Goal: Transaction & Acquisition: Purchase product/service

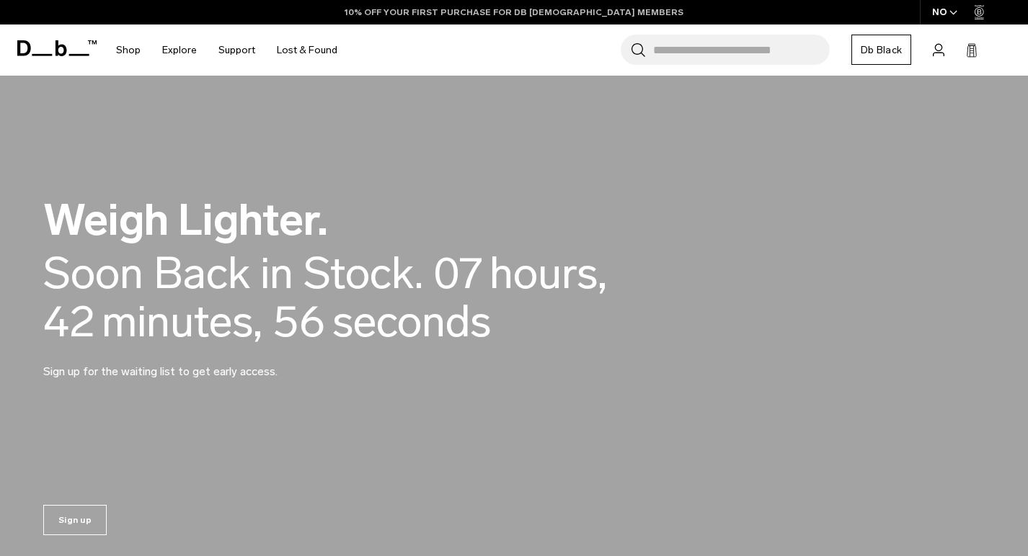
click at [584, 67] on section "BUY NOW, PAY LATER WITH [PERSON_NAME] 10% OFF YOUR FIRST PURCHASE FOR DB [DEMOG…" at bounding box center [514, 38] width 1028 height 76
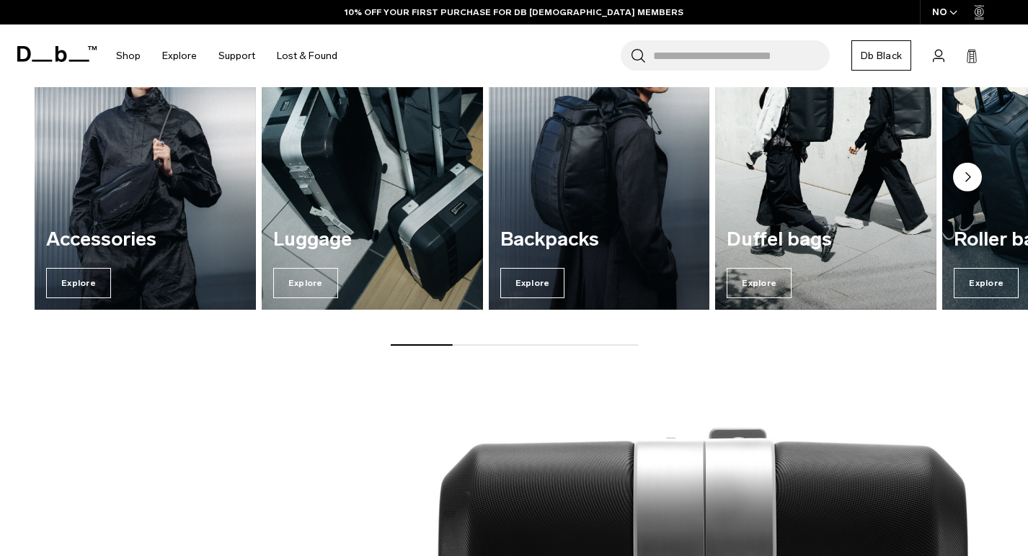
scroll to position [677, 0]
click at [332, 230] on h3 "Luggage" at bounding box center [372, 239] width 198 height 22
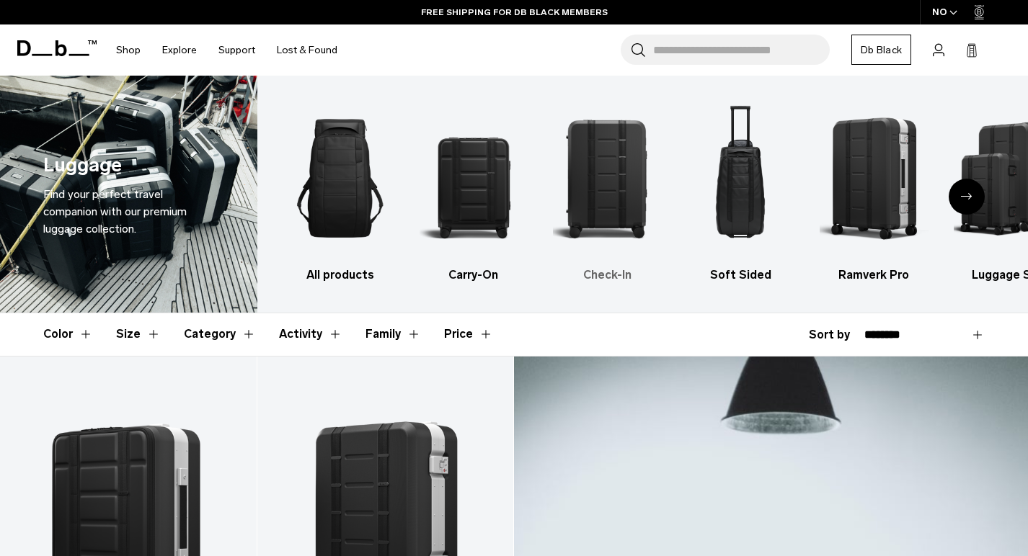
click at [616, 187] on img "3 / 6" at bounding box center [607, 178] width 108 height 162
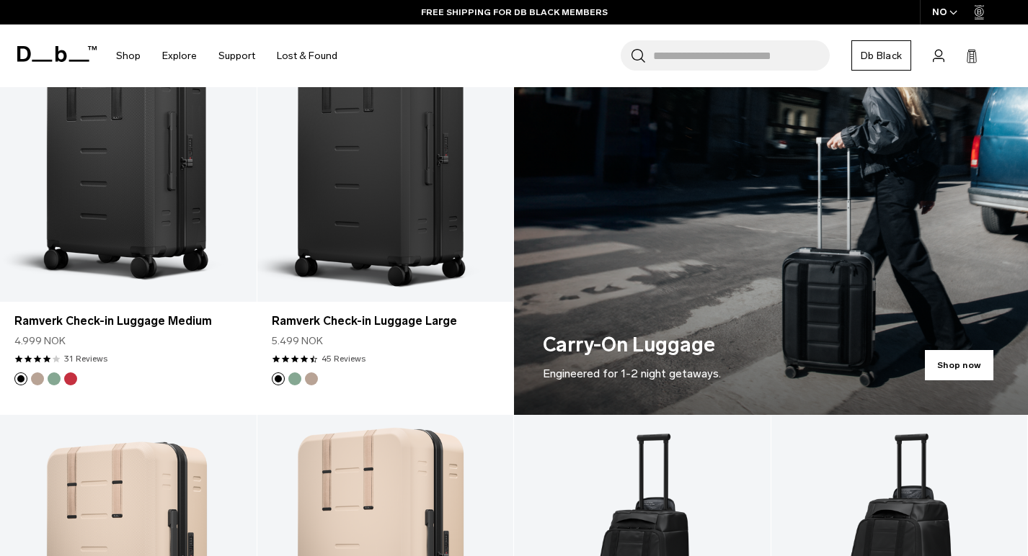
scroll to position [740, 0]
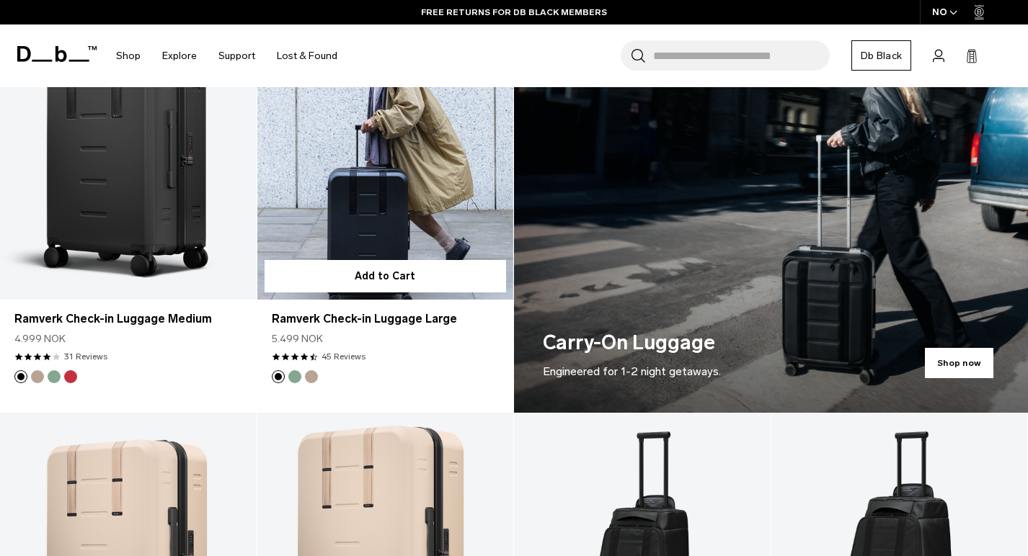
click at [400, 223] on link "Ramverk Check-in Luggage Large" at bounding box center [385, 157] width 257 height 285
click at [344, 317] on link "Ramverk Check-in Luggage Large" at bounding box center [386, 319] width 228 height 17
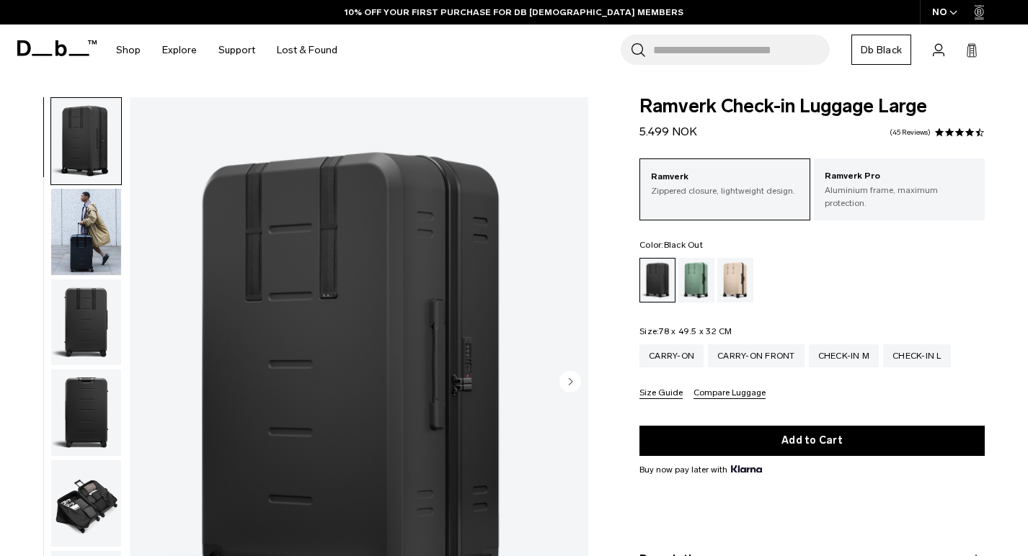
click at [941, 13] on div "NO" at bounding box center [945, 12] width 50 height 25
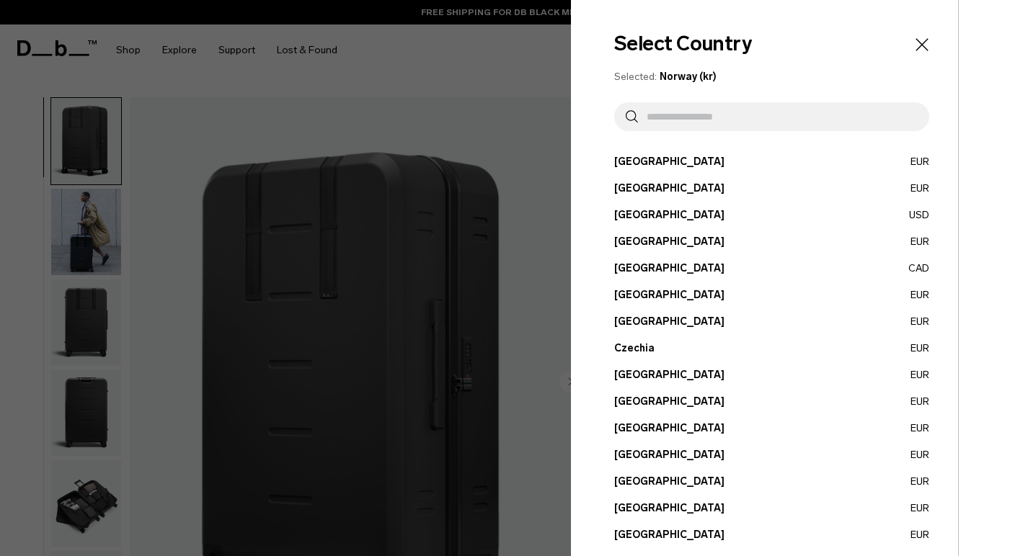
click at [753, 117] on input "text" at bounding box center [778, 116] width 280 height 29
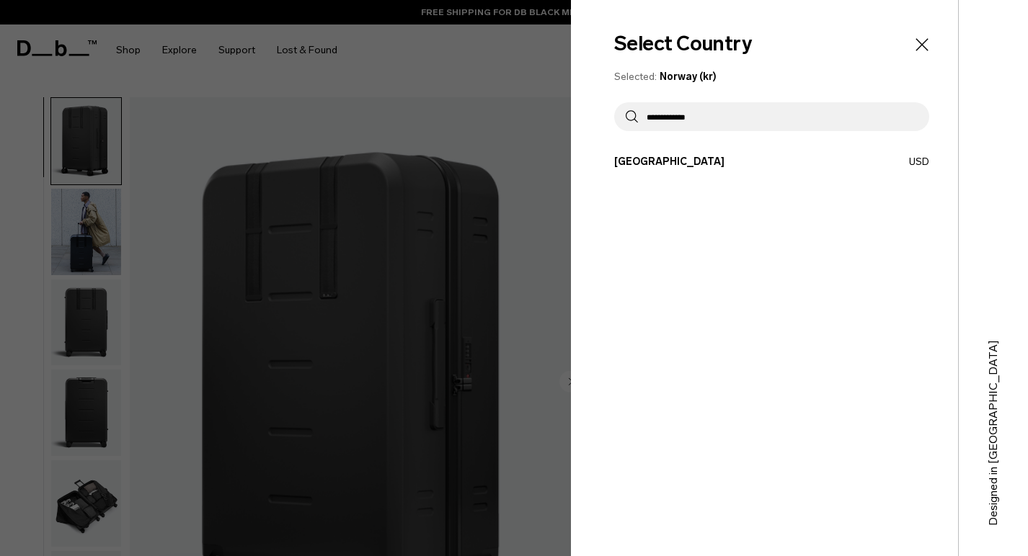
type input "**********"
click at [659, 162] on button "United States USD" at bounding box center [771, 161] width 315 height 15
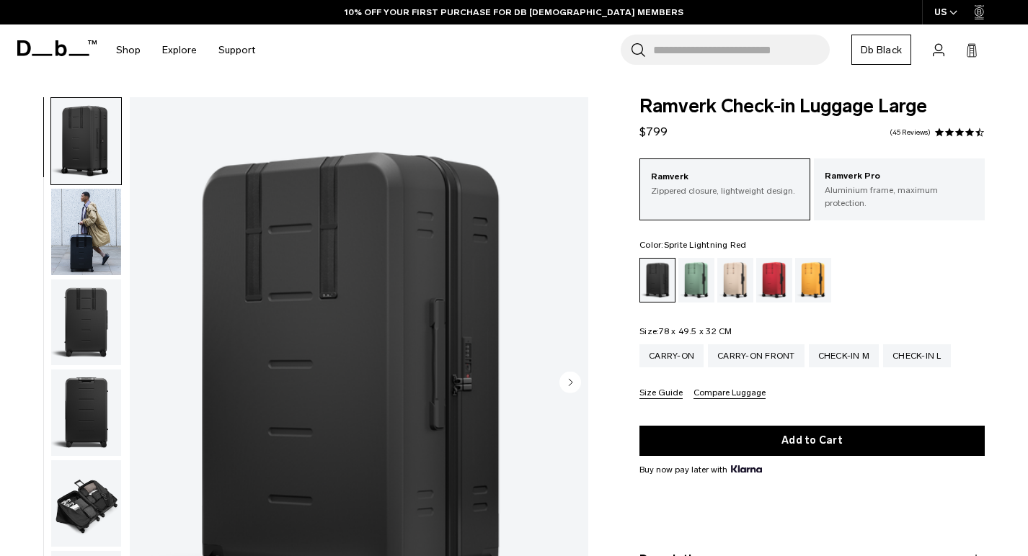
click at [780, 276] on div "Sprite Lightning Red" at bounding box center [774, 280] width 37 height 45
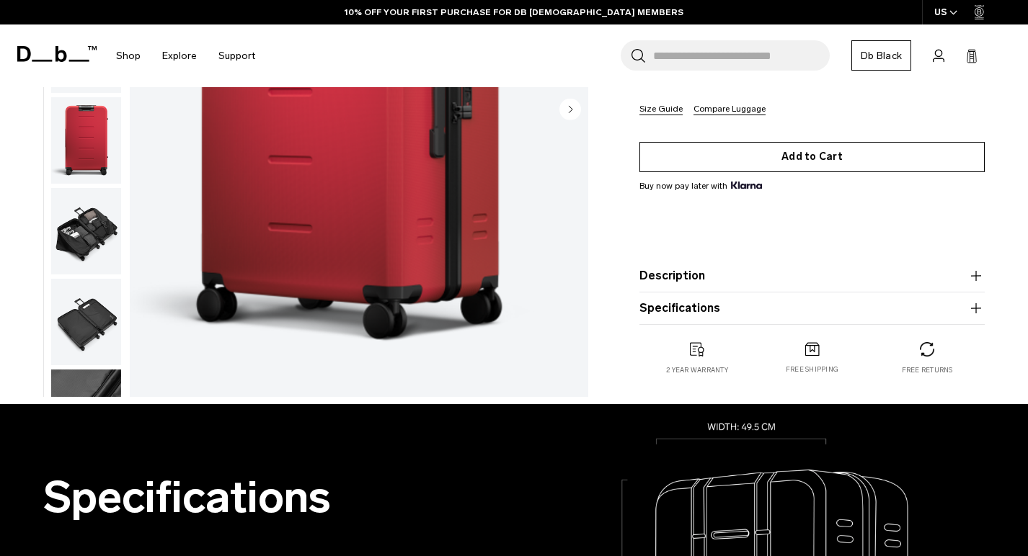
scroll to position [295, 0]
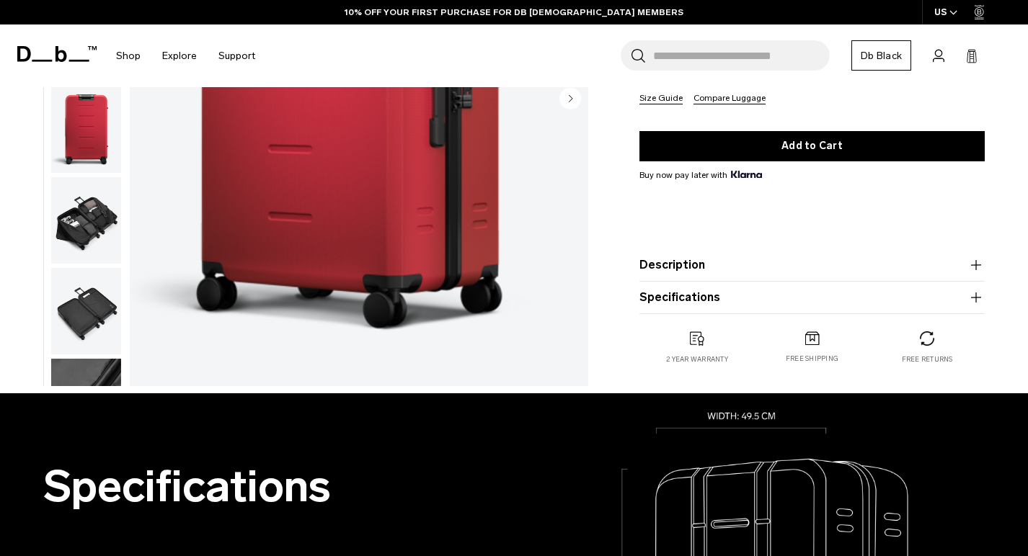
click at [974, 257] on icon "button" at bounding box center [975, 265] width 17 height 17
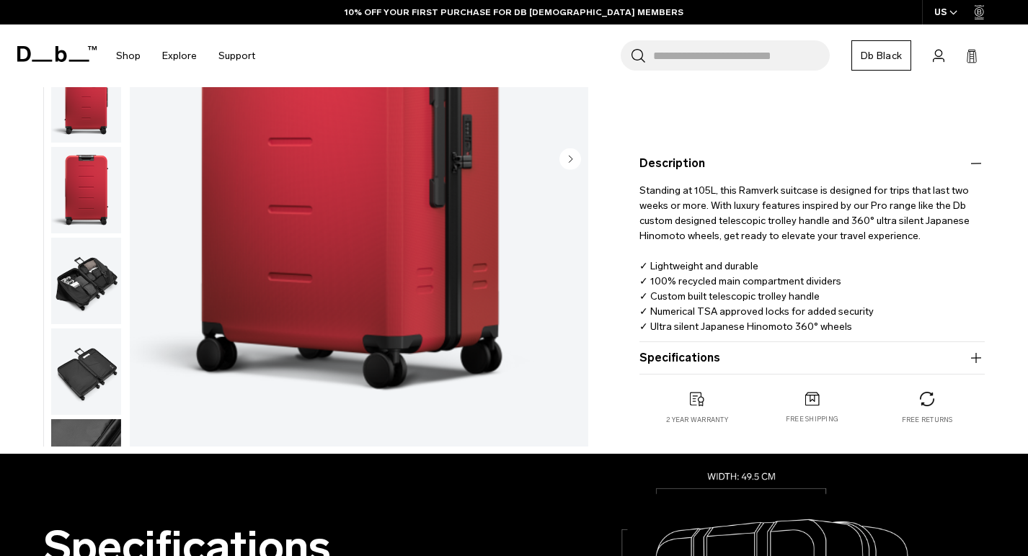
scroll to position [397, 0]
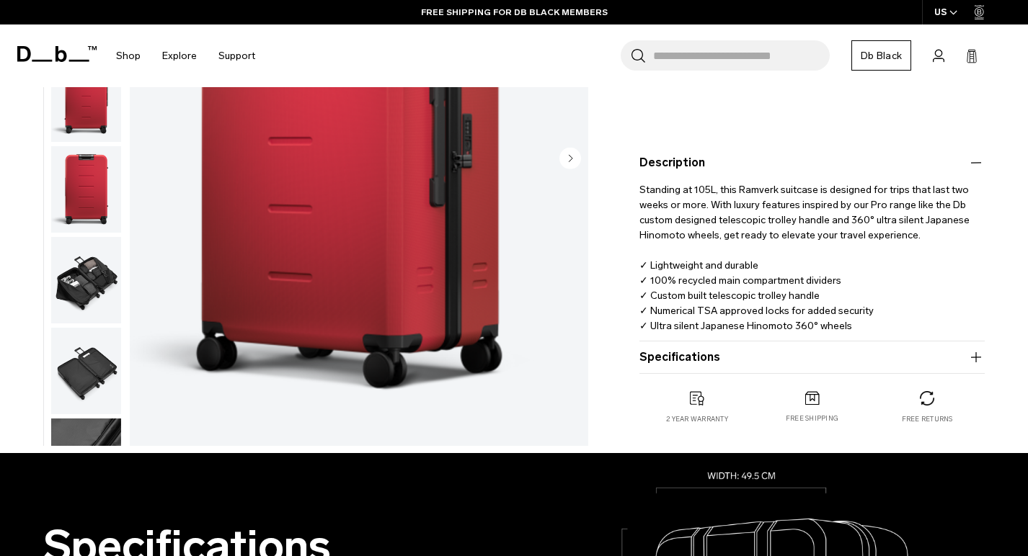
click at [976, 352] on icon "button" at bounding box center [975, 357] width 1 height 10
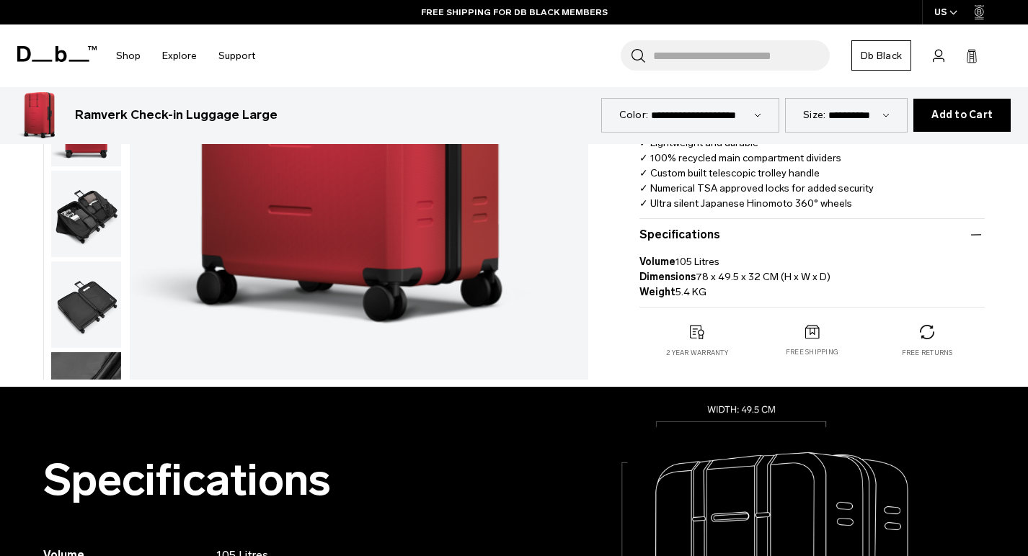
scroll to position [521, 0]
